Goal: Task Accomplishment & Management: Use online tool/utility

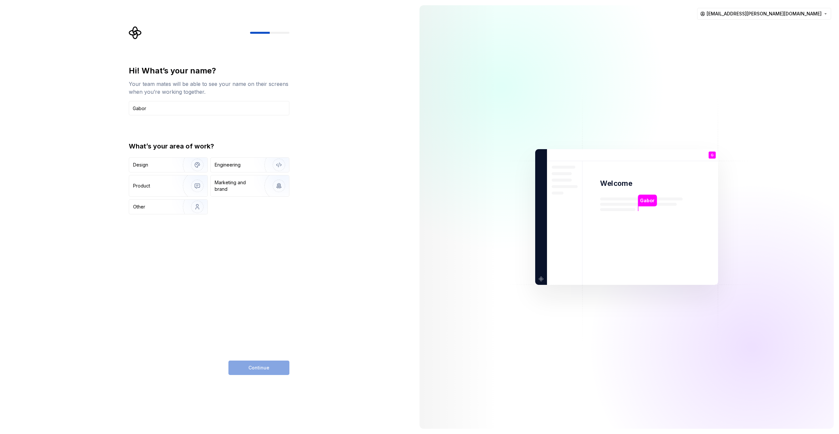
type input "Gabor"
click at [256, 363] on div "Continue" at bounding box center [258, 368] width 61 height 14
click at [233, 168] on div "Engineering" at bounding box center [228, 165] width 26 height 7
click at [242, 371] on button "Continue" at bounding box center [258, 368] width 61 height 14
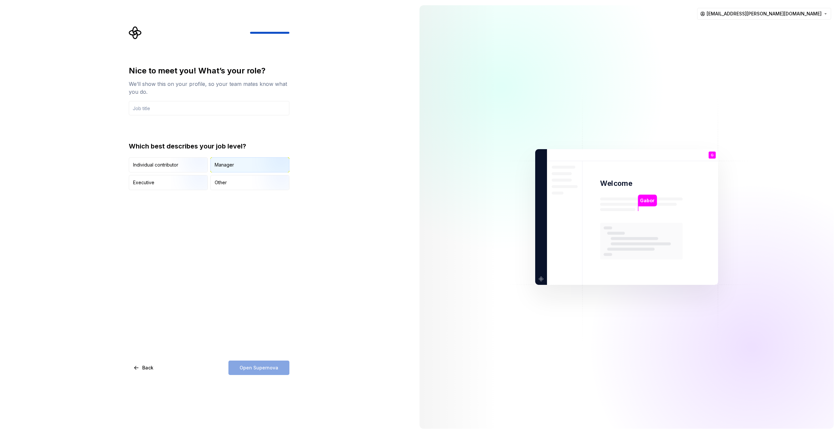
click at [237, 168] on div "Manager" at bounding box center [250, 165] width 78 height 14
click at [252, 370] on div "Open Supernova" at bounding box center [258, 368] width 61 height 14
click at [170, 112] on input "text" at bounding box center [209, 108] width 161 height 14
type input "SEM"
click at [268, 365] on span "Open Supernova" at bounding box center [259, 367] width 39 height 7
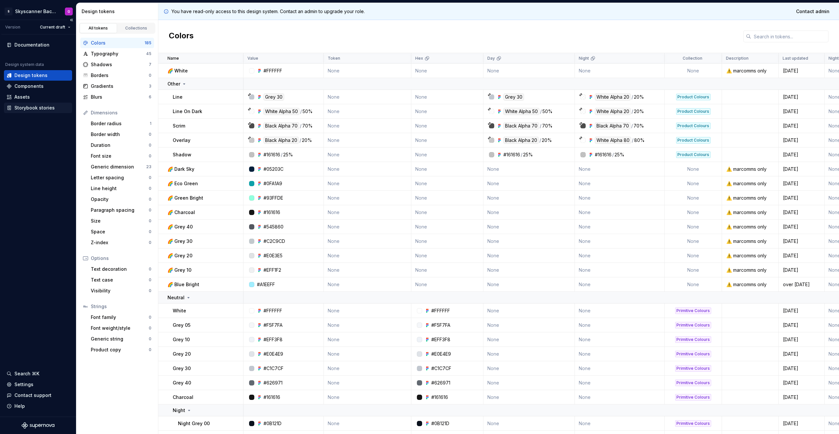
click at [21, 108] on div "Storybook stories" at bounding box center [34, 108] width 40 height 7
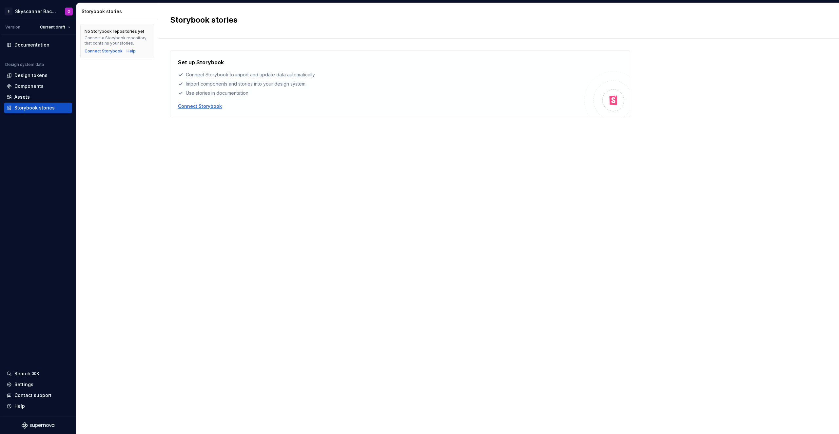
click at [207, 107] on div "Connect Storybook" at bounding box center [200, 106] width 44 height 7
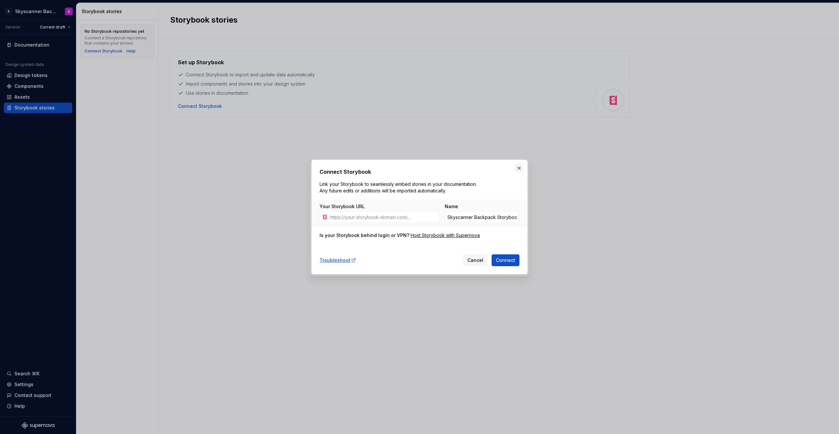
click at [519, 169] on button "button" at bounding box center [519, 168] width 9 height 9
